Goal: Find specific page/section: Find specific page/section

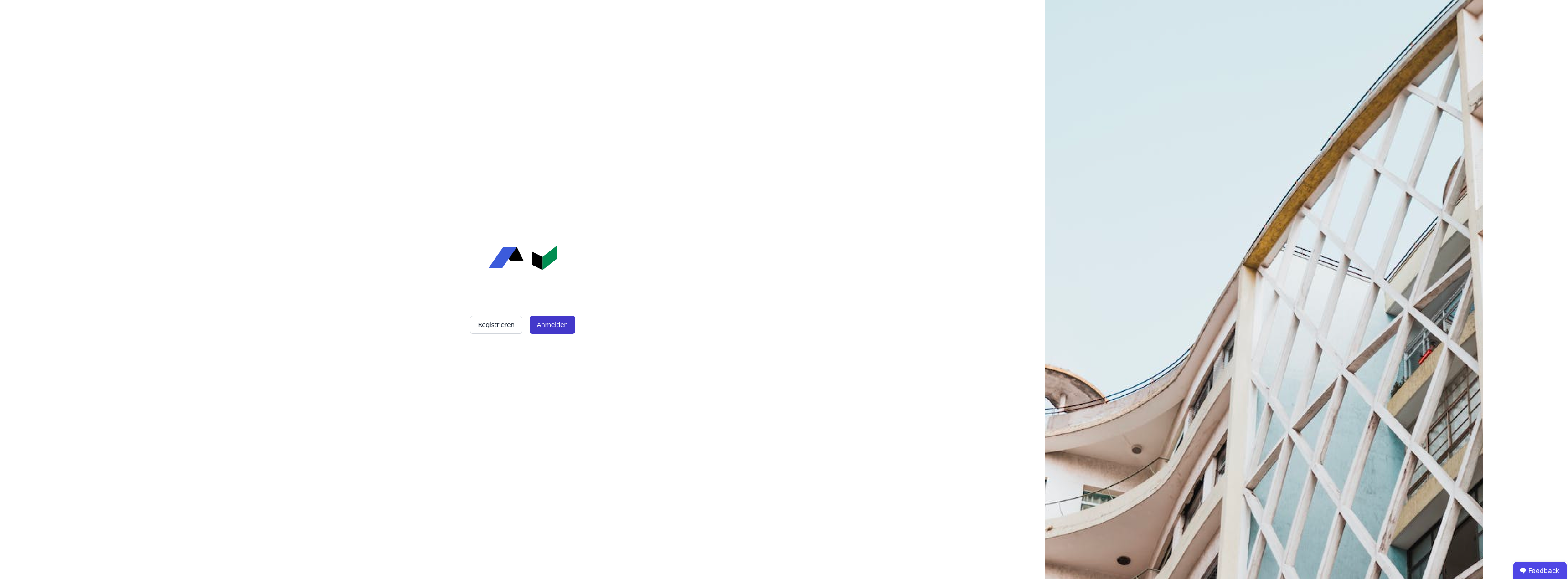
click at [546, 324] on button "Anmelden" at bounding box center [552, 325] width 46 height 18
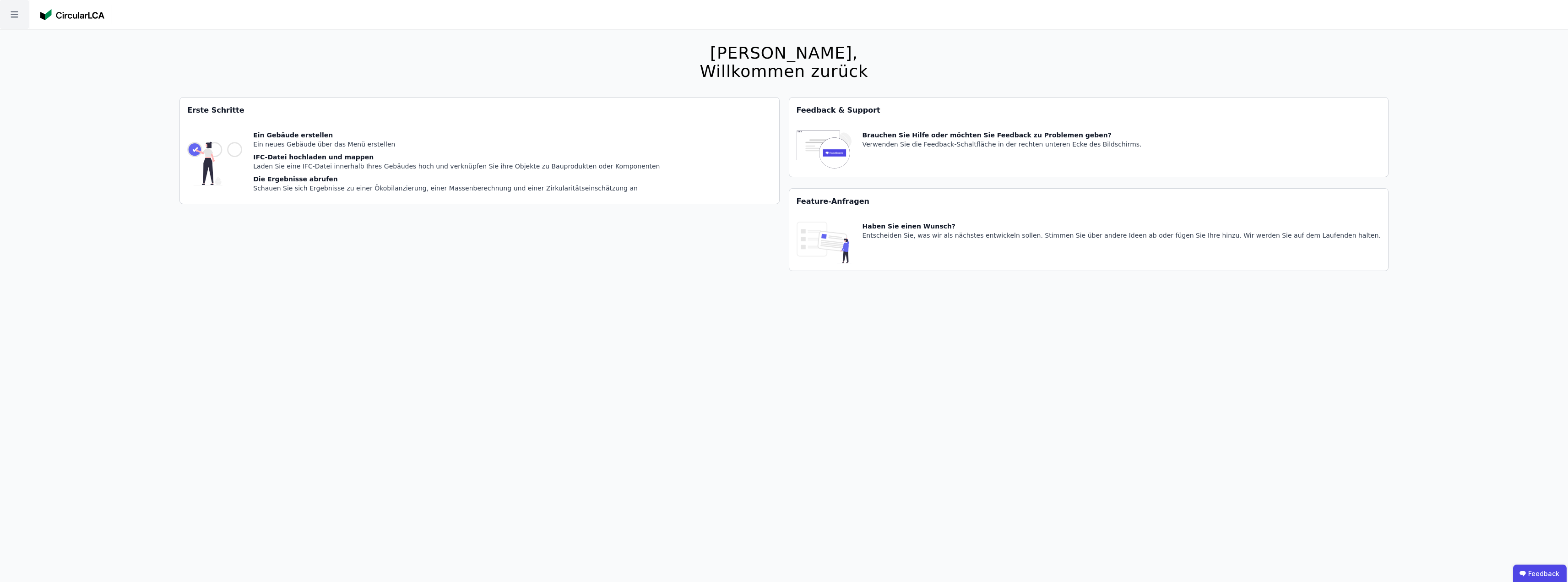
click at [22, 17] on icon at bounding box center [14, 14] width 29 height 29
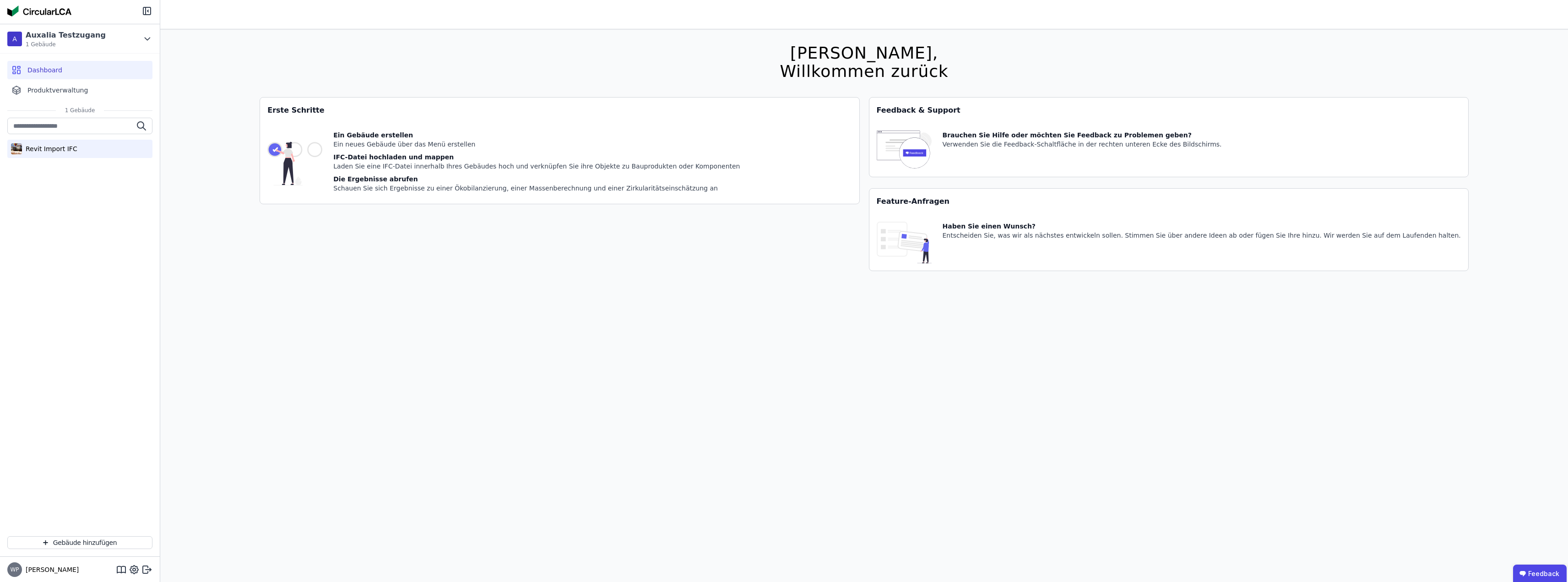
click at [46, 149] on div "Revit Import IFC" at bounding box center [50, 149] width 56 height 9
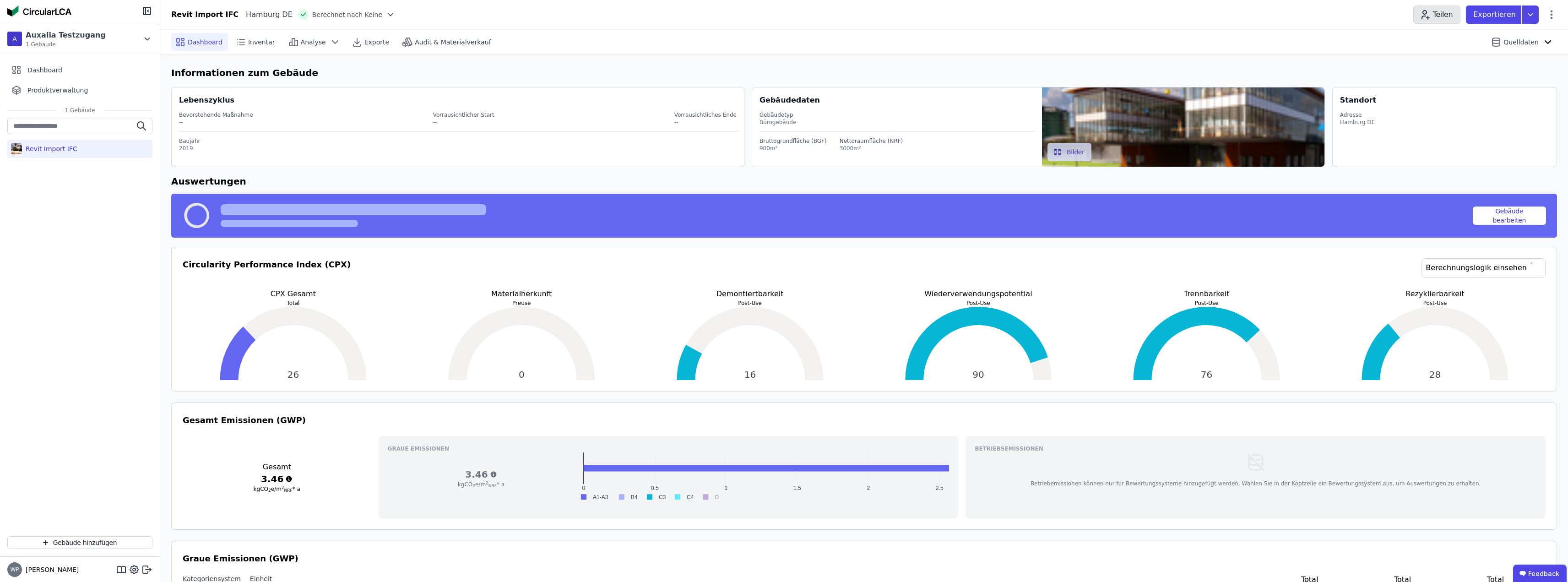
click at [1450, 13] on button "Teilen" at bounding box center [1437, 15] width 47 height 18
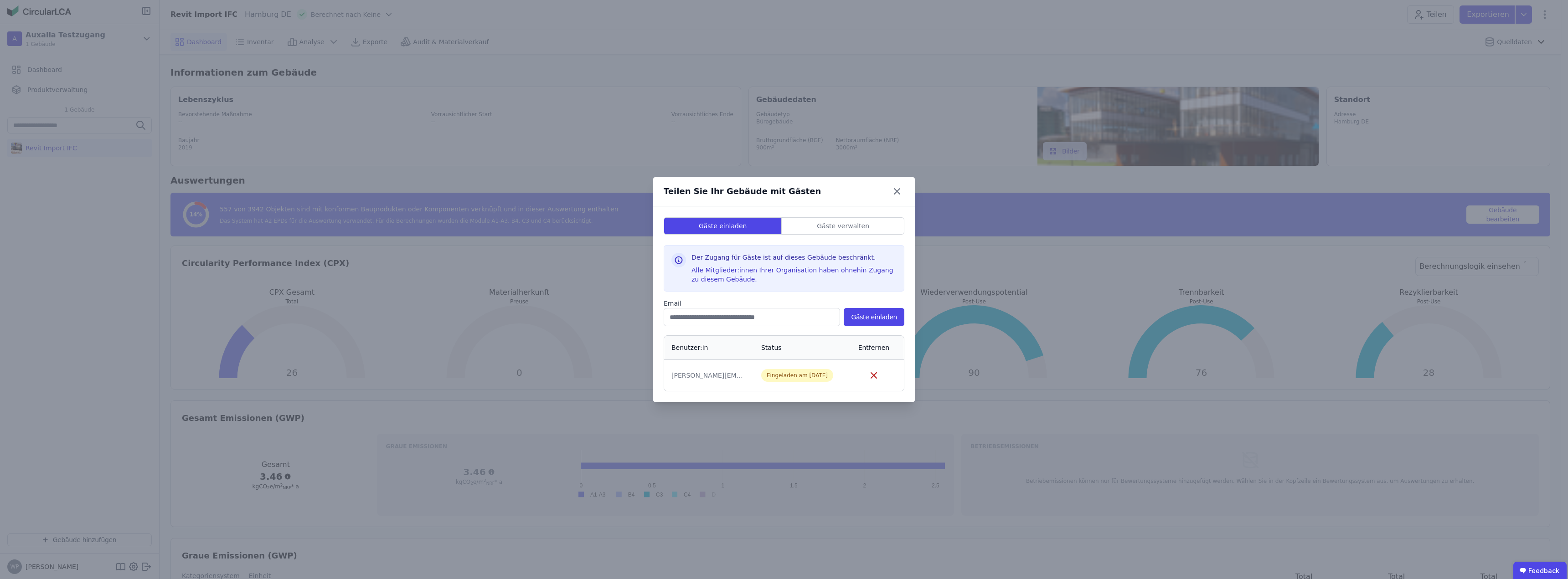
drag, startPoint x: 894, startPoint y: 192, endPoint x: 906, endPoint y: 192, distance: 12.0
click at [894, 191] on icon at bounding box center [897, 192] width 15 height 15
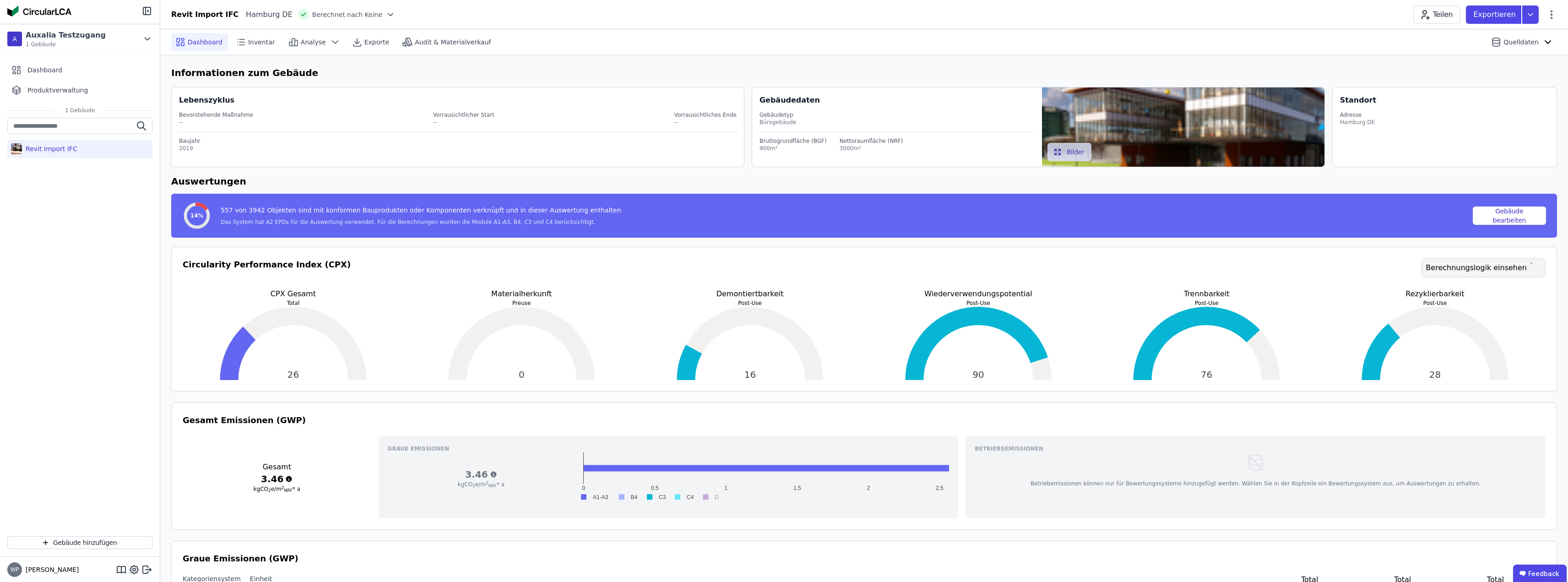
click at [1496, 269] on link "Berechnungslogik einsehen" at bounding box center [1483, 267] width 124 height 19
